Goal: Navigation & Orientation: Find specific page/section

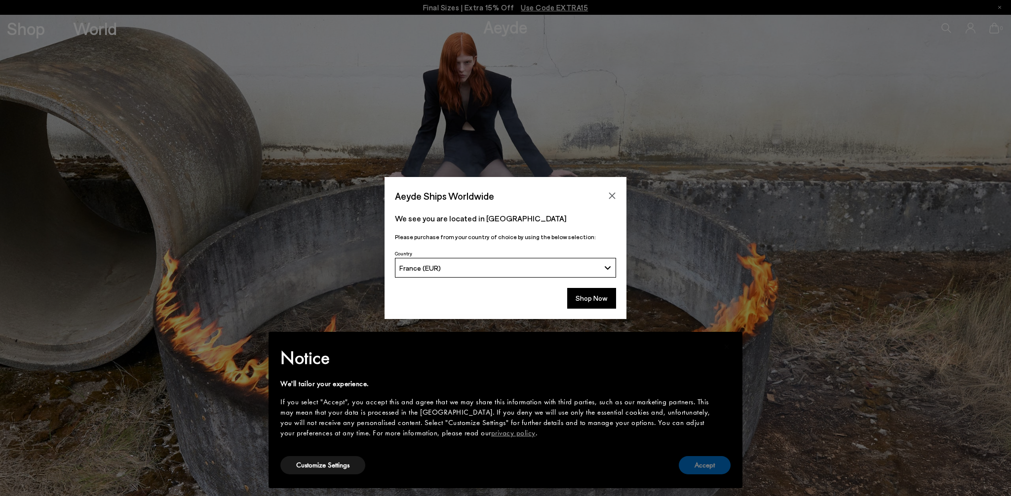
click at [700, 468] on button "Accept" at bounding box center [705, 465] width 52 height 18
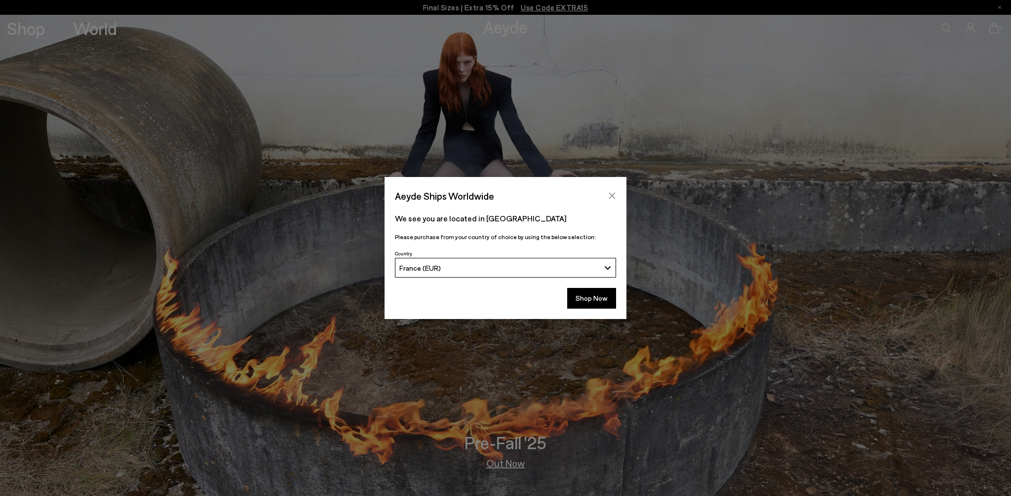
click at [610, 196] on icon "Close" at bounding box center [612, 196] width 8 height 8
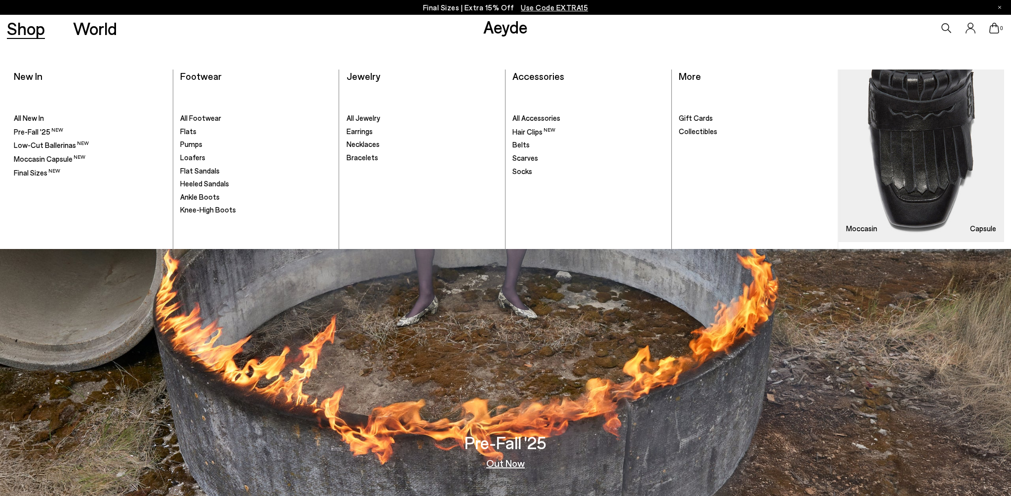
click at [33, 36] on link "Shop" at bounding box center [26, 28] width 38 height 17
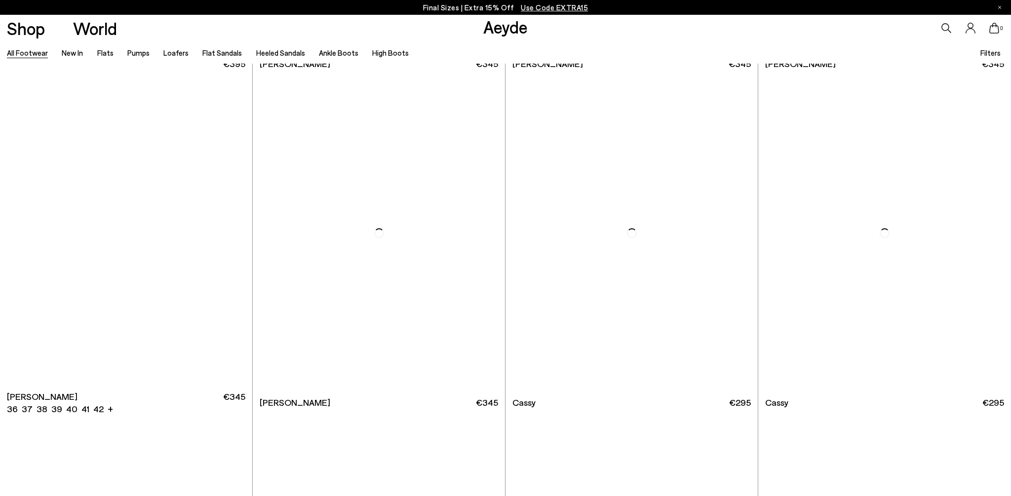
scroll to position [4733, 0]
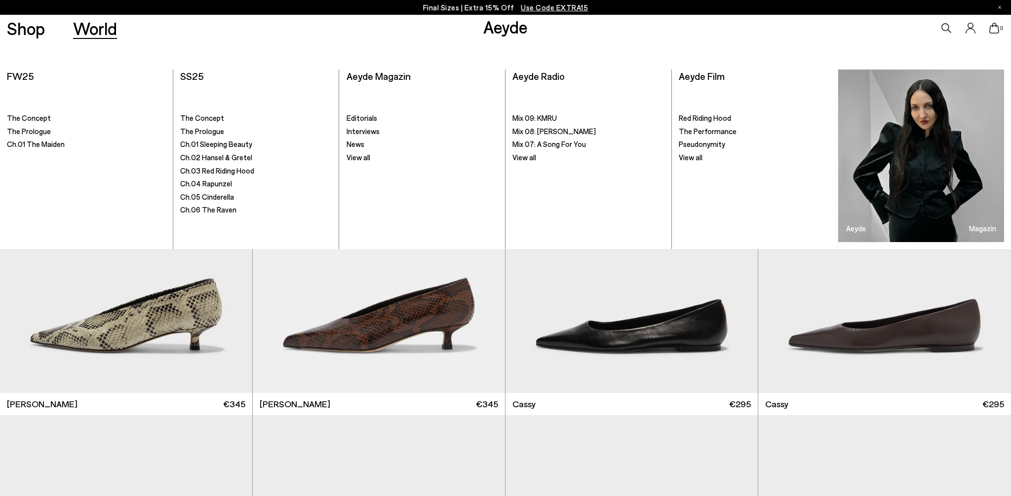
click at [96, 28] on link "World" at bounding box center [95, 28] width 44 height 17
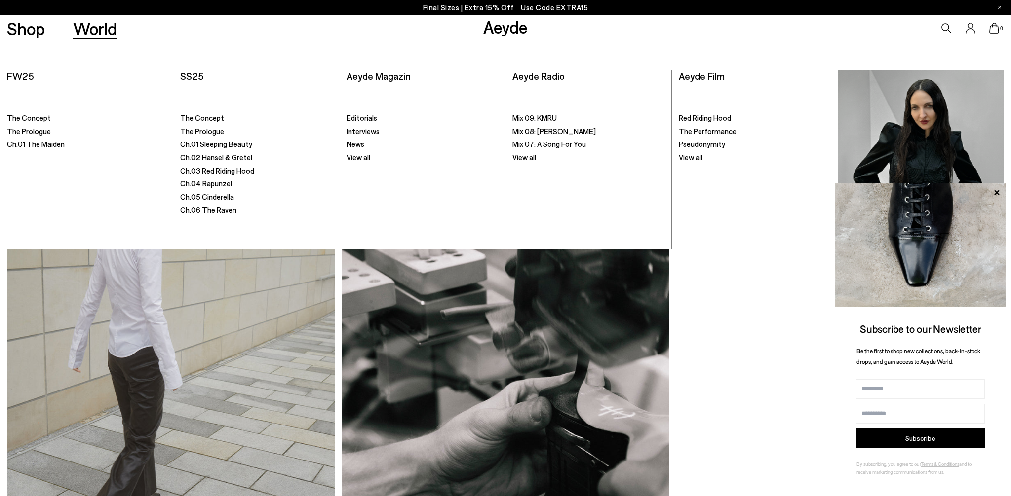
scroll to position [8953, 0]
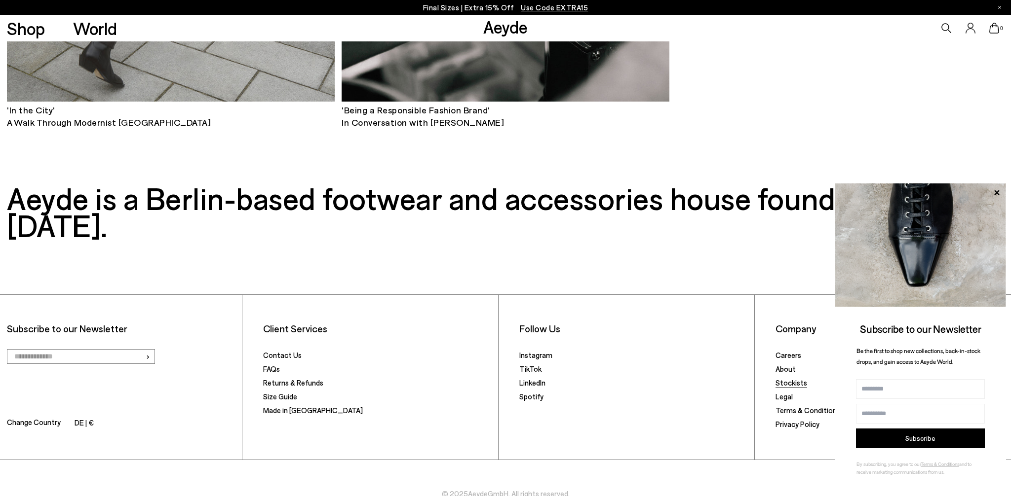
drag, startPoint x: 800, startPoint y: 352, endPoint x: 795, endPoint y: 352, distance: 5.5
click at [800, 378] on link "Stockists" at bounding box center [791, 382] width 32 height 9
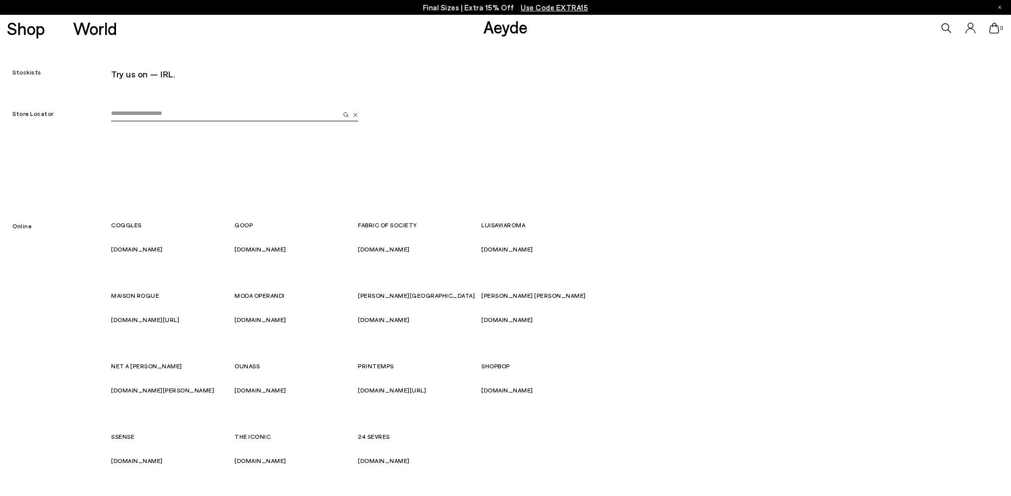
click at [515, 30] on link "Aeyde" at bounding box center [505, 26] width 44 height 21
